Goal: Communication & Community: Connect with others

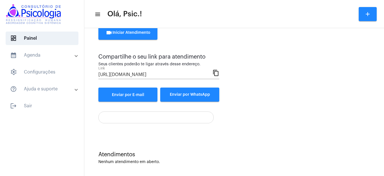
scroll to position [34, 0]
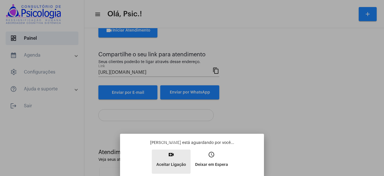
click at [171, 158] on button "video_call Aceitar Ligação" at bounding box center [171, 161] width 39 height 24
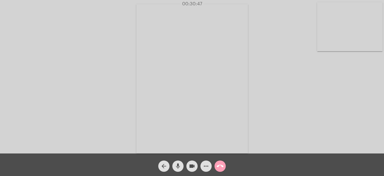
click at [222, 166] on mat-icon "call_end" at bounding box center [220, 166] width 7 height 7
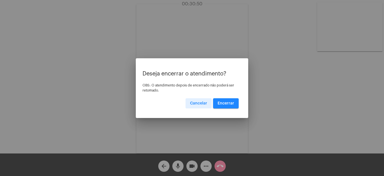
click at [231, 102] on span "Encerrar" at bounding box center [226, 103] width 17 height 4
